Goal: Information Seeking & Learning: Learn about a topic

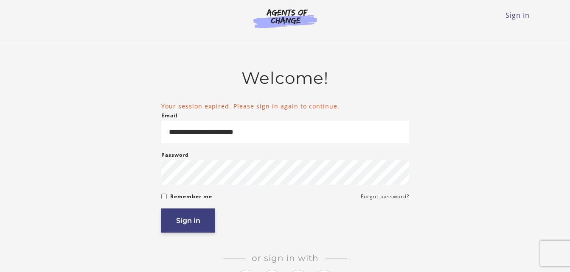
click at [200, 212] on form "**********" at bounding box center [285, 167] width 248 height 131
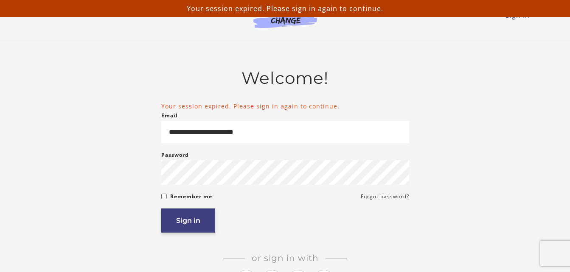
drag, startPoint x: 200, startPoint y: 212, endPoint x: 195, endPoint y: 221, distance: 10.8
click at [195, 221] on button "Sign in" at bounding box center [188, 221] width 54 height 24
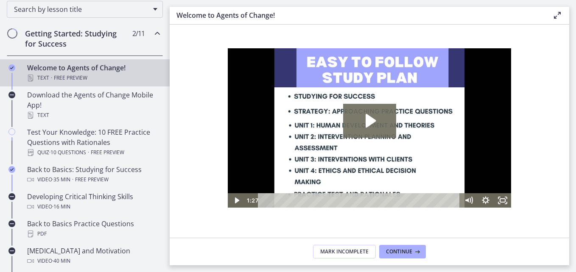
scroll to position [145, 0]
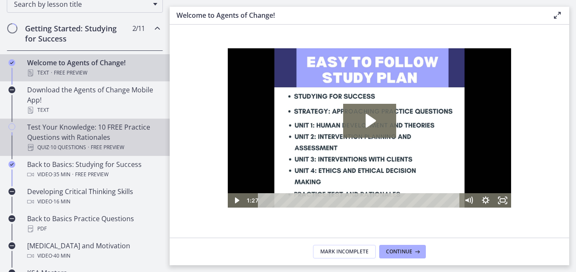
click at [111, 124] on div "Test Your Knowledge: 10 FREE Practice Questions with Rationales Quiz · 10 Quest…" at bounding box center [93, 137] width 132 height 31
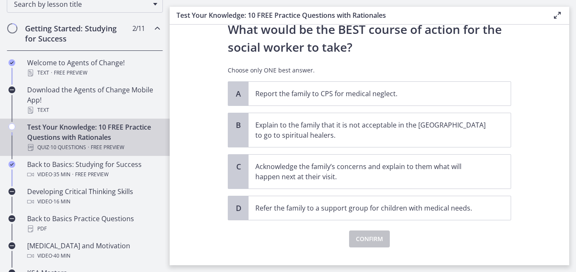
scroll to position [204, 0]
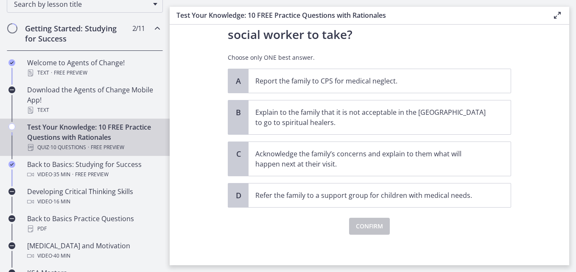
drag, startPoint x: 562, startPoint y: 143, endPoint x: 565, endPoint y: 154, distance: 11.5
click at [565, 154] on section "Question 1 of 10 A family who has just immigrated to [GEOGRAPHIC_DATA] from [GE…" at bounding box center [370, 145] width 400 height 241
click at [487, 164] on span "Acknowledge the family’s concerns and explain to them what will happen next at …" at bounding box center [380, 159] width 262 height 34
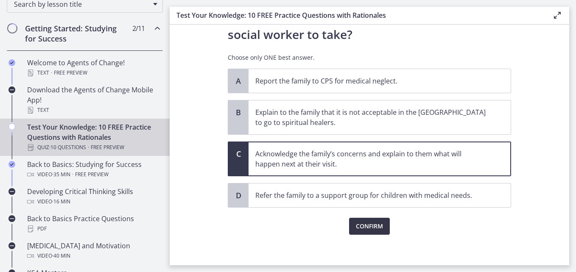
click at [371, 226] on span "Confirm" at bounding box center [369, 226] width 27 height 10
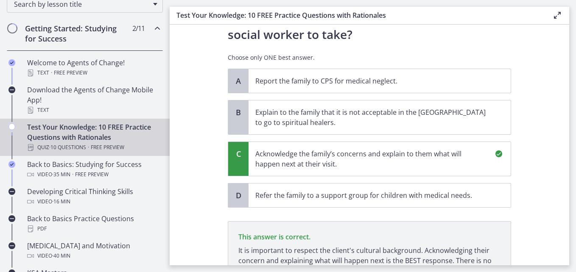
scroll to position [307, 0]
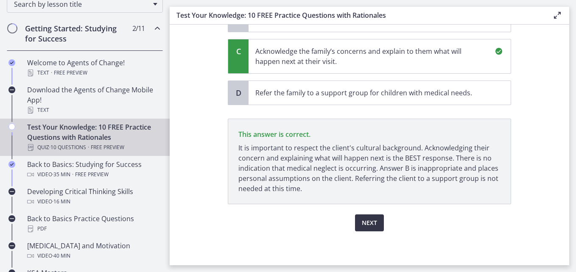
click at [367, 225] on span "Next" at bounding box center [369, 223] width 15 height 10
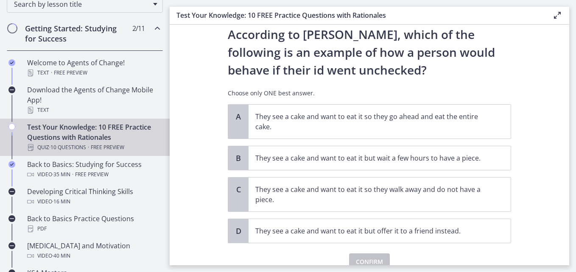
scroll to position [65, 0]
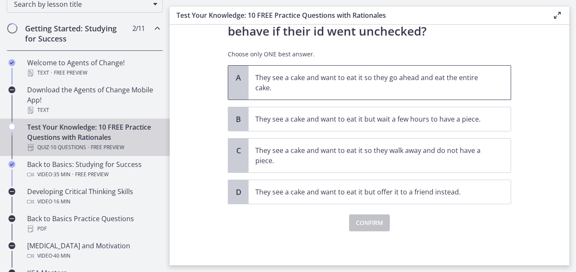
click at [390, 81] on p "They see a cake and want to eat it so they go ahead and eat the entire cake." at bounding box center [371, 83] width 232 height 20
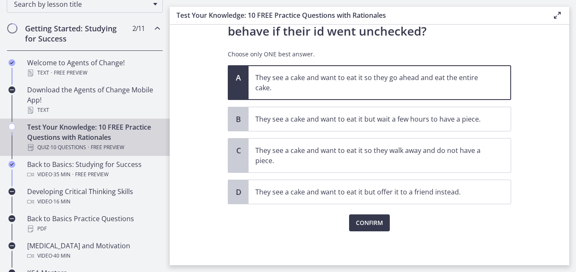
click at [390, 81] on p "They see a cake and want to eat it so they go ahead and eat the entire cake." at bounding box center [371, 83] width 232 height 20
click at [362, 75] on p "They see a cake and want to eat it so they go ahead and eat the entire cake." at bounding box center [371, 83] width 232 height 20
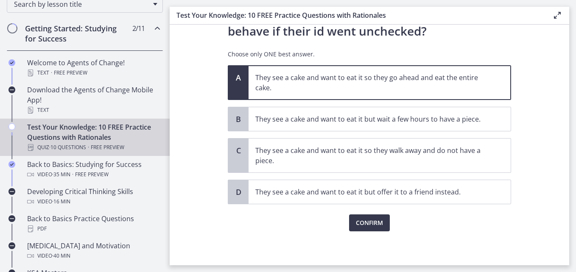
click at [362, 75] on p "They see a cake and want to eat it so they go ahead and eat the entire cake." at bounding box center [371, 83] width 232 height 20
click at [423, 228] on div "Confirm" at bounding box center [369, 217] width 283 height 27
click at [369, 219] on span "Confirm" at bounding box center [369, 223] width 27 height 10
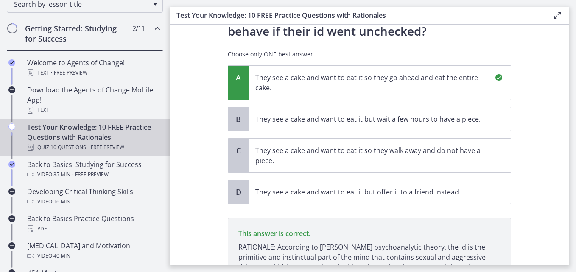
scroll to position [154, 0]
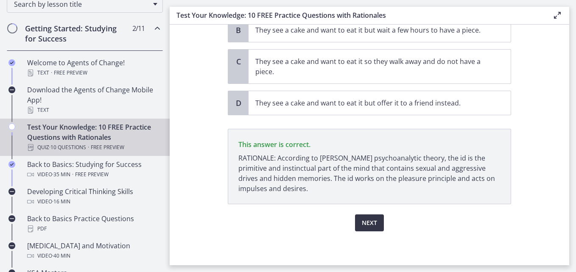
click at [362, 221] on span "Next" at bounding box center [369, 223] width 15 height 10
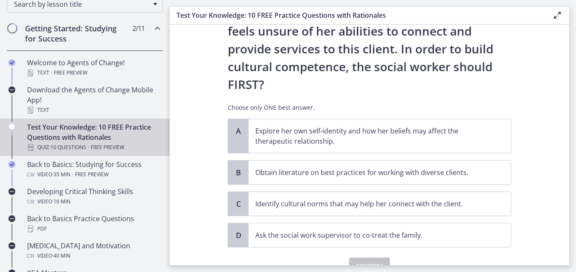
scroll to position [0, 0]
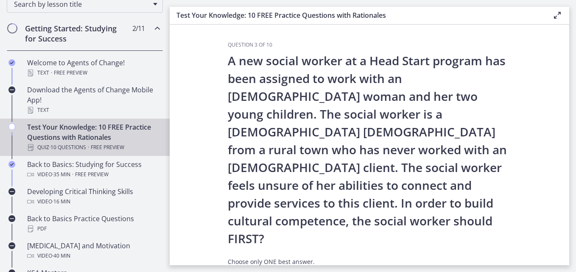
click at [560, 254] on section "Question 3 of 10 A new social worker at a Head Start program has been assigned …" at bounding box center [370, 145] width 400 height 241
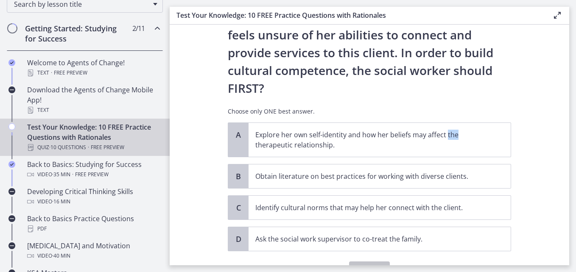
click at [574, 203] on main "Test Your Knowledge: 10 FREE Practice Questions with Rationales Enable fullscre…" at bounding box center [373, 136] width 406 height 272
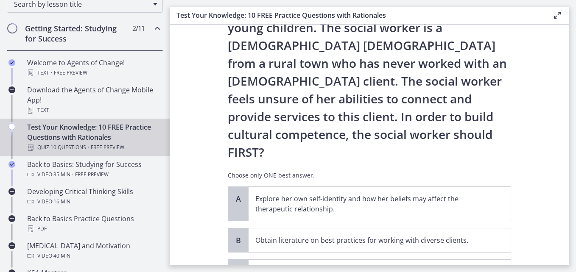
scroll to position [78, 0]
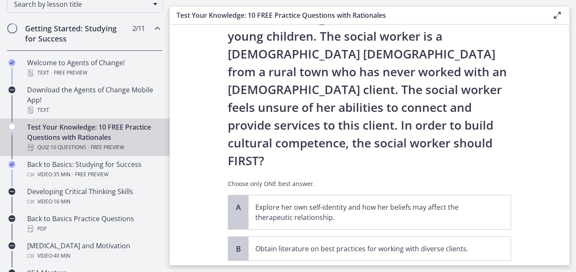
click at [570, 172] on main "Test Your Knowledge: 10 FREE Practice Questions with Rationales Enable fullscre…" at bounding box center [373, 136] width 406 height 272
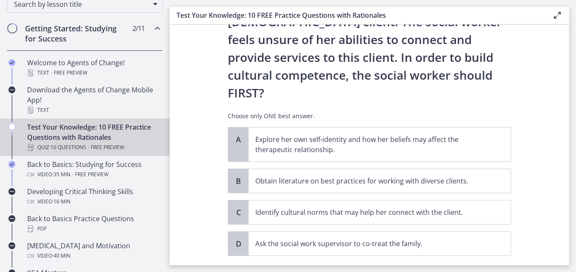
scroll to position [155, 0]
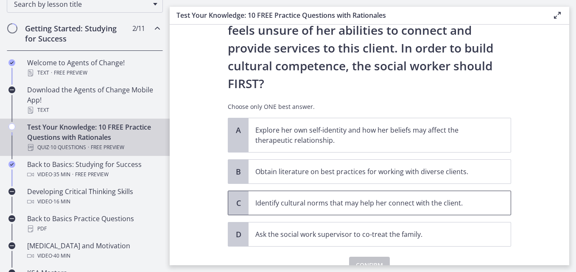
click at [355, 198] on p "Identify cultural norms that may help her connect with the client." at bounding box center [371, 203] width 232 height 10
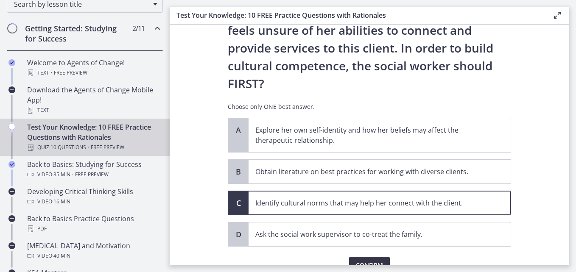
click at [371, 260] on span "Confirm" at bounding box center [369, 265] width 27 height 10
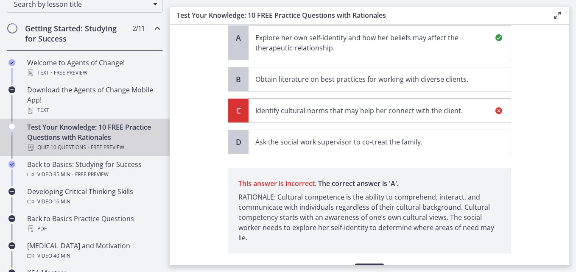
scroll to position [261, 0]
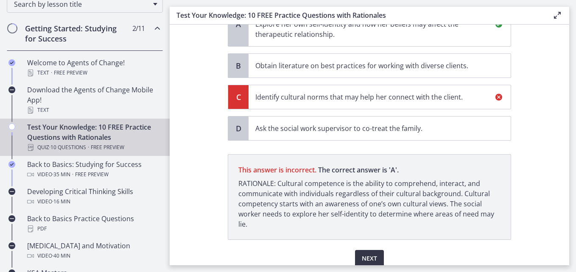
click at [363, 254] on span "Next" at bounding box center [369, 259] width 15 height 10
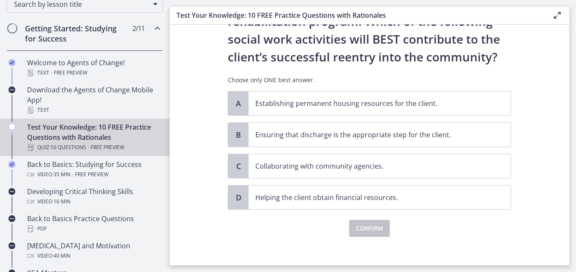
scroll to position [77, 0]
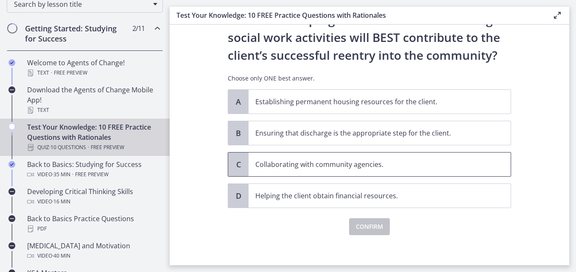
click at [362, 168] on p "Collaborating with community agencies." at bounding box center [371, 164] width 232 height 10
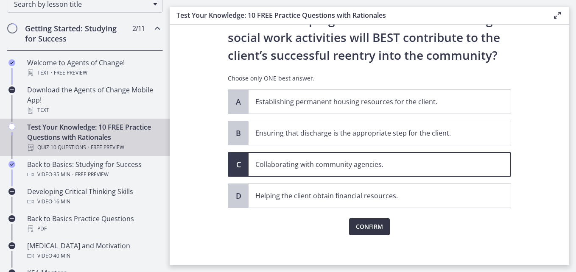
click at [369, 226] on span "Confirm" at bounding box center [369, 227] width 27 height 10
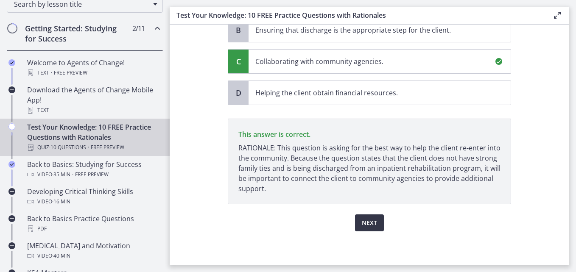
scroll to position [180, 0]
click at [368, 224] on span "Next" at bounding box center [369, 223] width 15 height 10
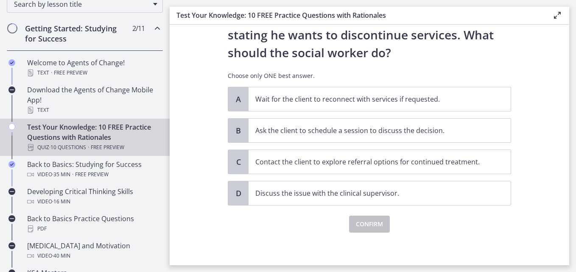
scroll to position [116, 0]
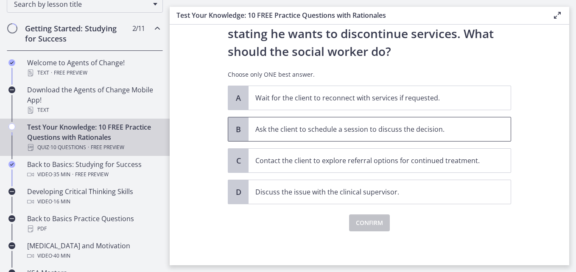
click at [347, 134] on p "Ask the client to schedule a session to discuss the decision." at bounding box center [371, 129] width 232 height 10
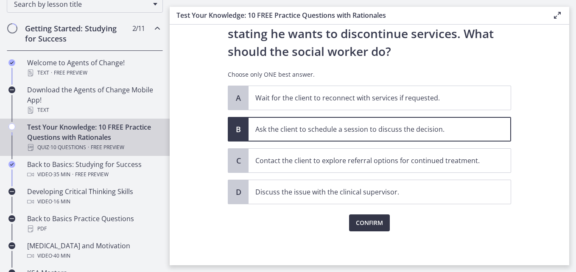
click at [364, 223] on span "Confirm" at bounding box center [369, 223] width 27 height 10
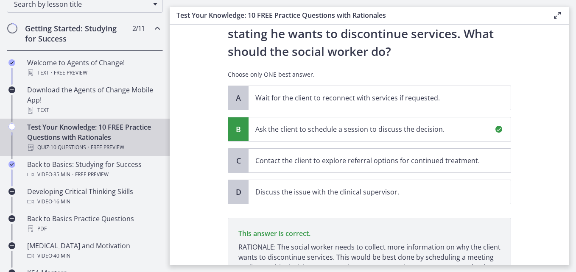
scroll to position [215, 0]
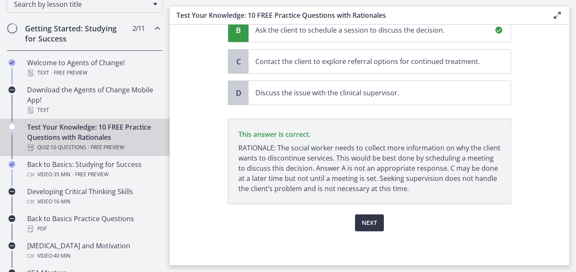
click at [378, 222] on button "Next" at bounding box center [369, 223] width 29 height 17
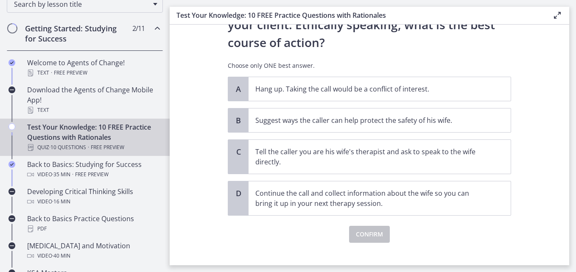
scroll to position [144, 0]
click at [394, 119] on p "Suggest ways the caller can help protect the safety of his wife." at bounding box center [371, 120] width 232 height 10
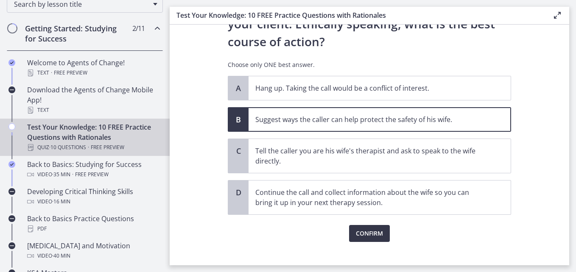
click at [361, 233] on span "Confirm" at bounding box center [369, 234] width 27 height 10
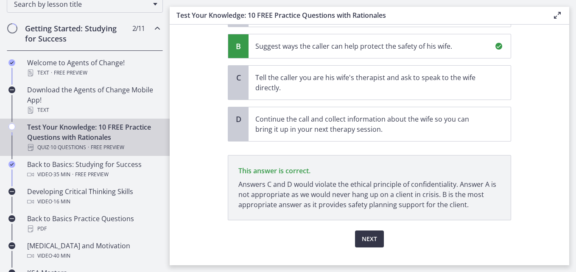
scroll to position [233, 0]
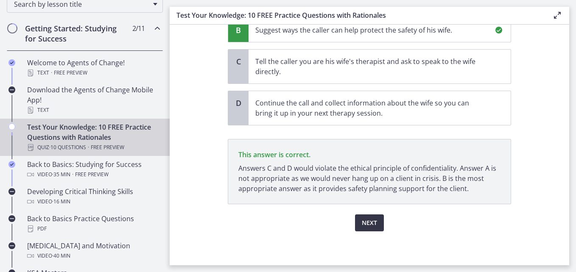
click at [363, 223] on span "Next" at bounding box center [369, 223] width 15 height 10
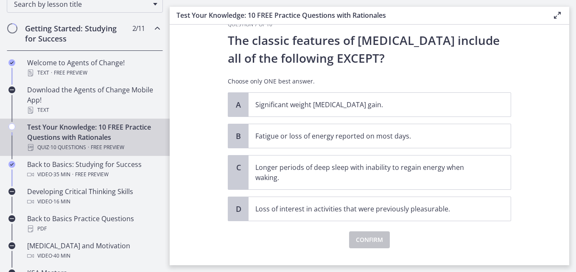
scroll to position [17, 0]
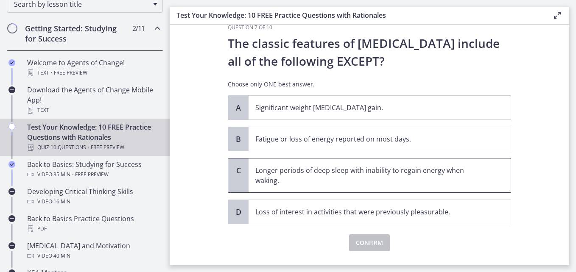
click at [431, 174] on p "Longer periods of deep sleep with inability to regain energy when waking." at bounding box center [371, 175] width 232 height 20
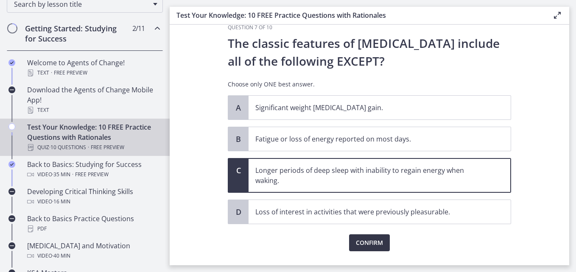
click at [363, 240] on span "Confirm" at bounding box center [369, 243] width 27 height 10
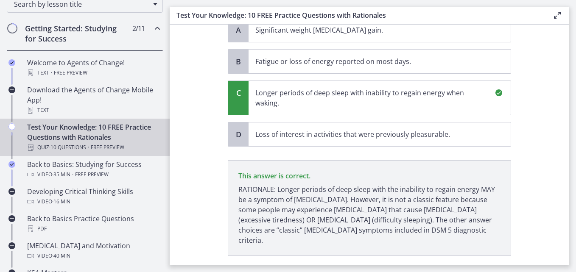
scroll to position [137, 0]
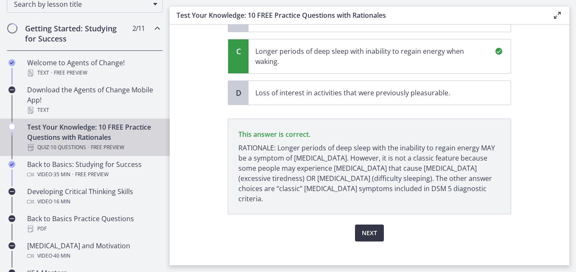
click at [364, 228] on span "Next" at bounding box center [369, 233] width 15 height 10
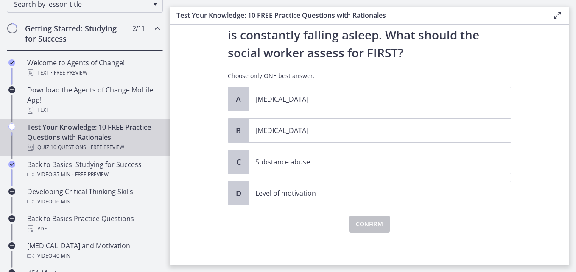
scroll to position [98, 0]
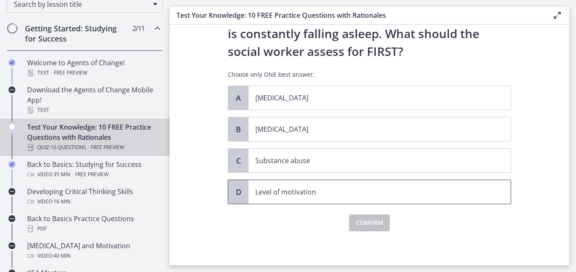
click at [424, 188] on p "Level of motivation" at bounding box center [371, 192] width 232 height 10
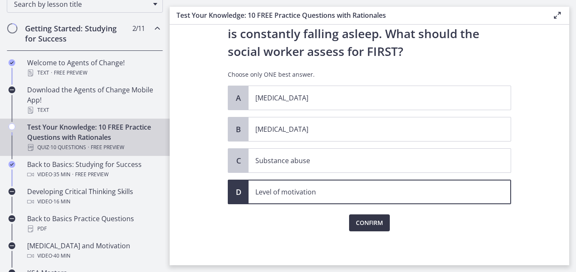
click at [374, 221] on span "Confirm" at bounding box center [369, 223] width 27 height 10
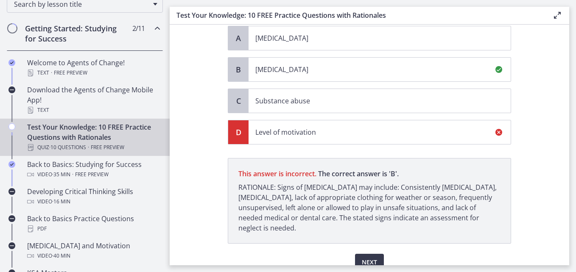
scroll to position [198, 0]
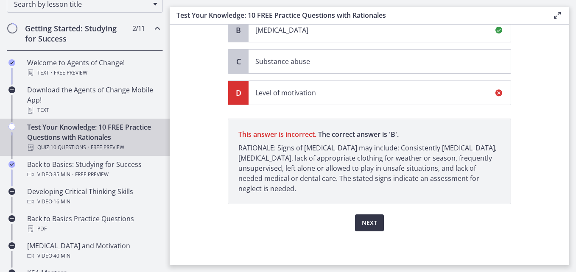
click at [373, 222] on span "Next" at bounding box center [369, 223] width 15 height 10
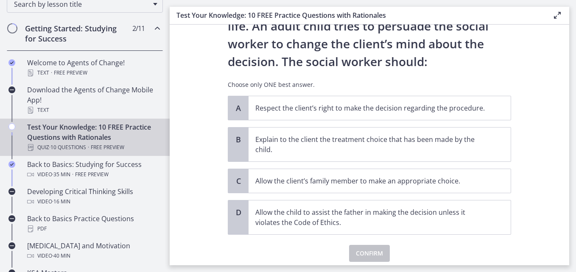
scroll to position [107, 0]
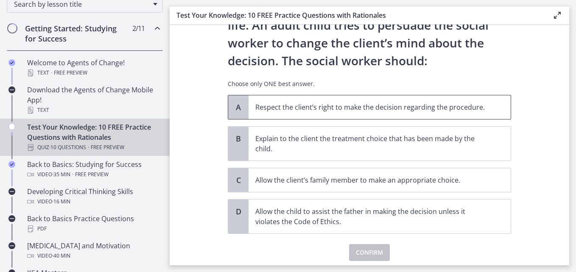
click at [433, 108] on p "Respect the client’s right to make the decision regarding the procedure." at bounding box center [371, 107] width 232 height 10
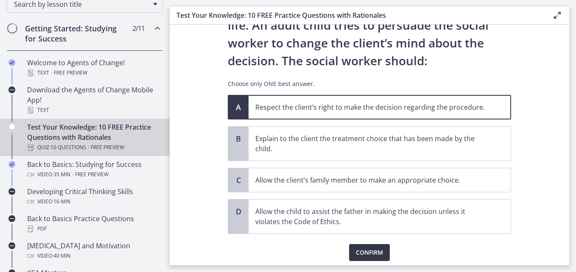
click at [369, 251] on span "Confirm" at bounding box center [369, 253] width 27 height 10
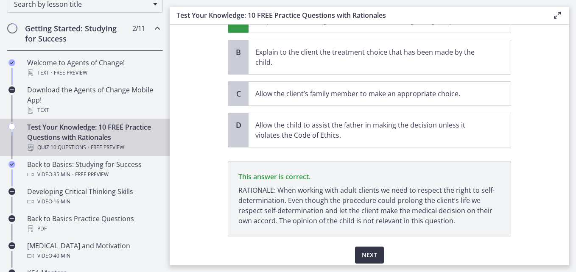
scroll to position [226, 0]
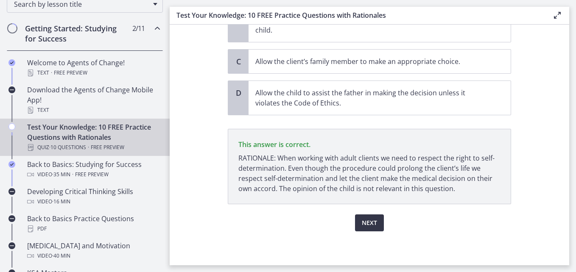
click at [362, 225] on span "Next" at bounding box center [369, 223] width 15 height 10
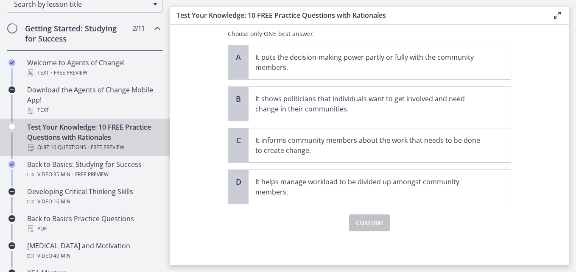
scroll to position [0, 0]
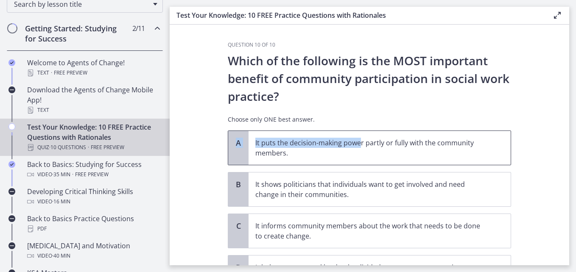
drag, startPoint x: 309, startPoint y: 129, endPoint x: 352, endPoint y: 135, distance: 43.2
click at [352, 135] on div "Question 10 of 10 Which of the following is the MOST important benefit of commu…" at bounding box center [369, 180] width 283 height 276
click at [523, 134] on section "Question 10 of 10 Which of the following is the MOST important benefit of commu…" at bounding box center [370, 145] width 400 height 241
click at [316, 161] on span "It puts the decision-making power partly or fully with the community members." at bounding box center [380, 148] width 262 height 34
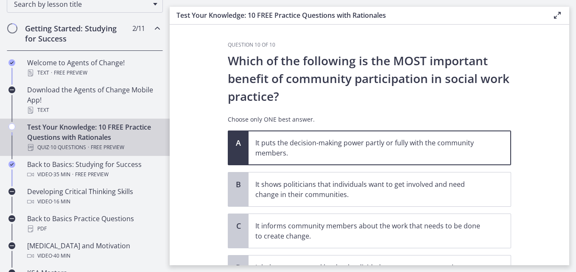
click at [316, 161] on span "It puts the decision-making power partly or fully with the community members." at bounding box center [380, 148] width 262 height 34
click at [499, 152] on span "It puts the decision-making power partly or fully with the community members." at bounding box center [380, 148] width 262 height 34
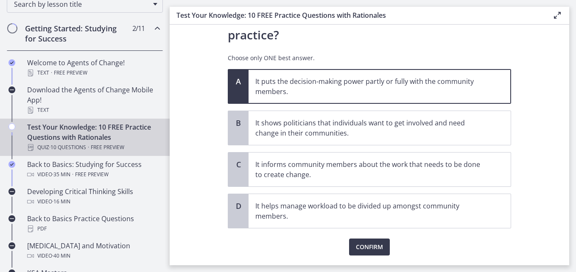
scroll to position [58, 0]
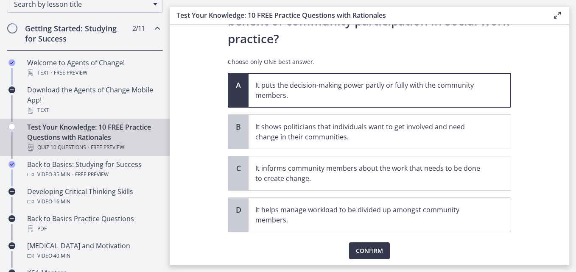
click at [460, 98] on p "It puts the decision-making power partly or fully with the community members." at bounding box center [371, 90] width 232 height 20
click at [372, 250] on span "Confirm" at bounding box center [369, 251] width 27 height 10
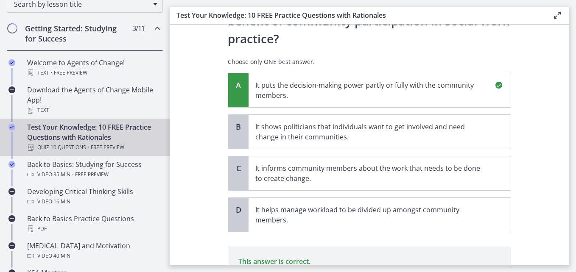
scroll to position [175, 0]
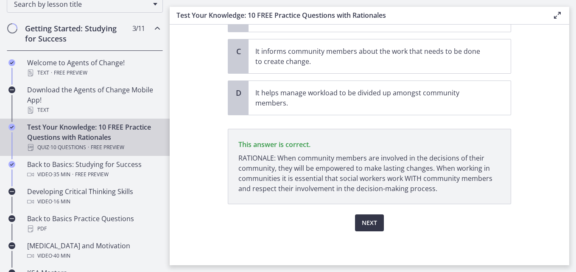
click at [369, 225] on span "Next" at bounding box center [369, 223] width 15 height 10
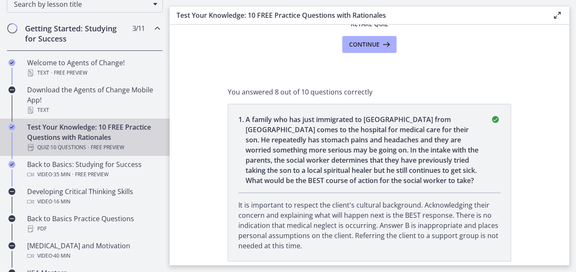
scroll to position [185, 0]
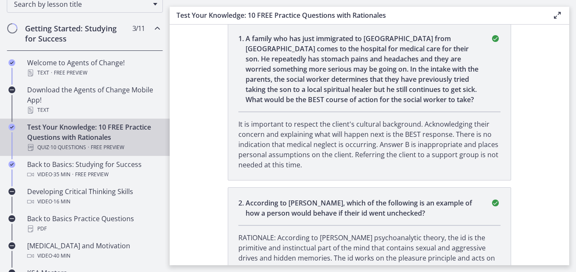
drag, startPoint x: 574, startPoint y: 69, endPoint x: 575, endPoint y: 81, distance: 11.9
click at [575, 81] on main "Test Your Knowledge: 10 FREE Practice Questions with Rationales Enable fullscre…" at bounding box center [373, 136] width 406 height 272
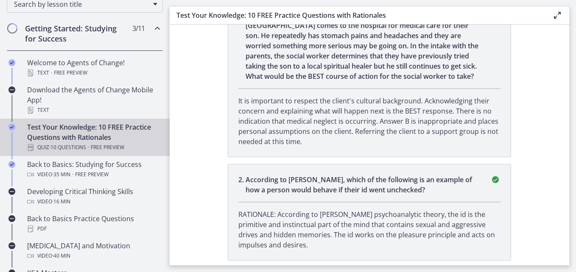
scroll to position [0, 0]
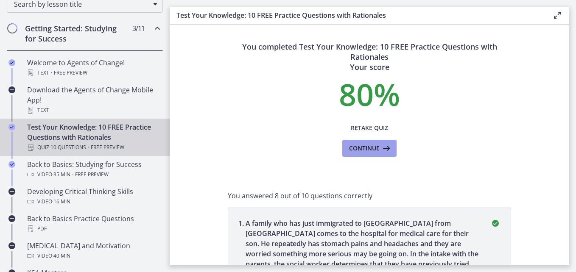
click at [367, 148] on span "Continue" at bounding box center [364, 148] width 31 height 10
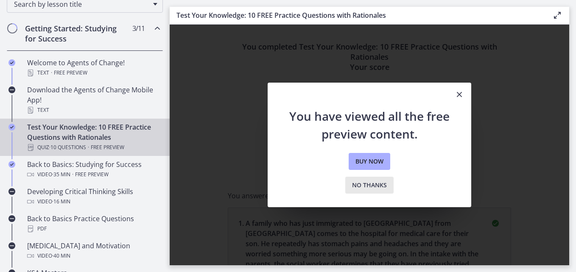
click at [371, 184] on span "No thanks" at bounding box center [369, 185] width 35 height 10
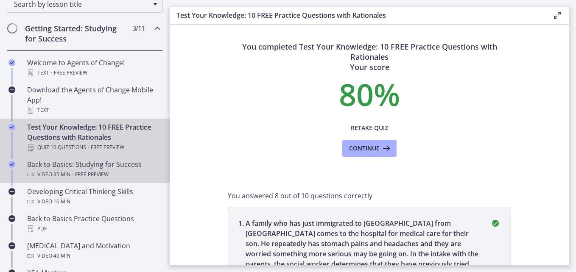
click at [117, 169] on div "Back to Basics: Studying for Success Video · 35 min · Free preview" at bounding box center [93, 169] width 132 height 20
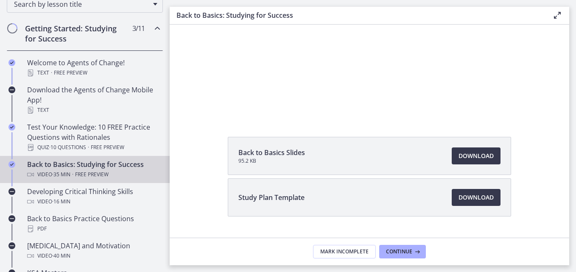
scroll to position [74, 0]
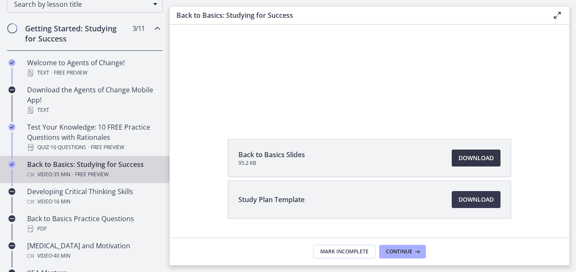
click at [479, 161] on span "Download Opens in a new window" at bounding box center [475, 158] width 35 height 10
click at [485, 157] on span "Download Opens in a new window" at bounding box center [475, 158] width 35 height 10
click at [286, 42] on div at bounding box center [369, 35] width 300 height 169
